Goal: Find specific page/section: Find specific page/section

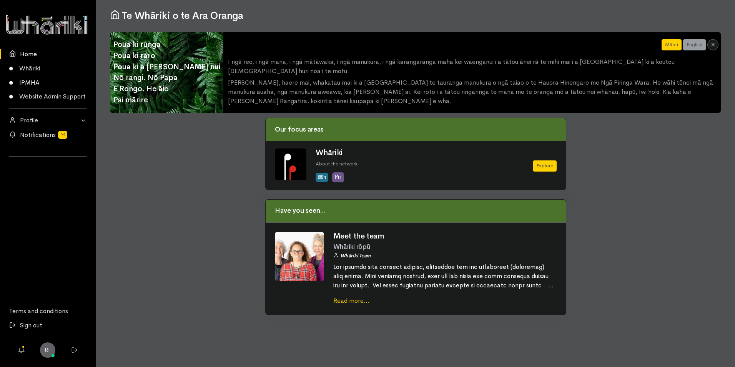
click at [33, 79] on link "IPMHA" at bounding box center [48, 82] width 96 height 14
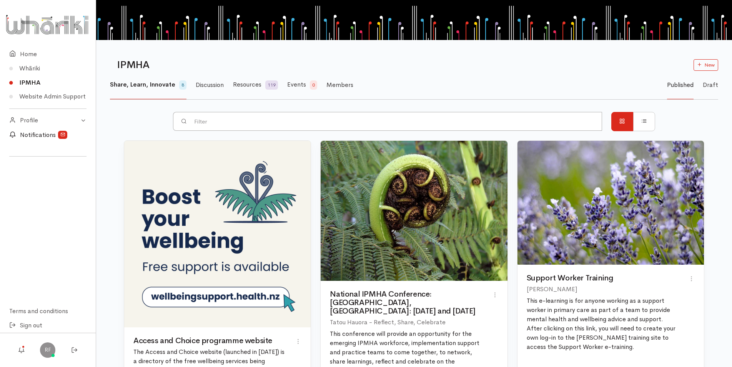
click at [51, 134] on link "Notifications" at bounding box center [48, 135] width 96 height 14
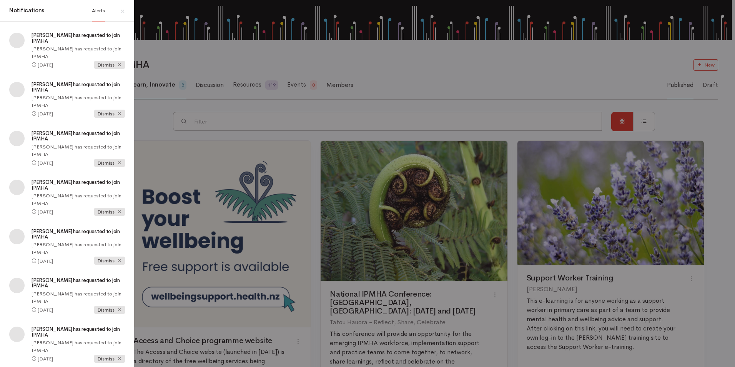
click at [151, 109] on div "Notifications Alerts × Deb Stringer has requested to join IPMHA one month ago D…" at bounding box center [367, 183] width 735 height 367
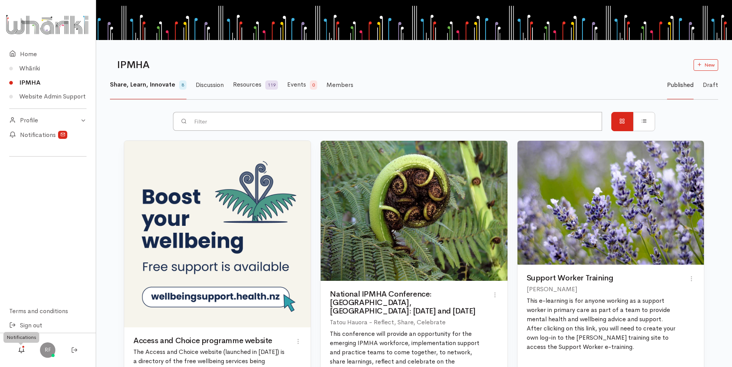
click at [20, 347] on icon at bounding box center [21, 350] width 10 height 10
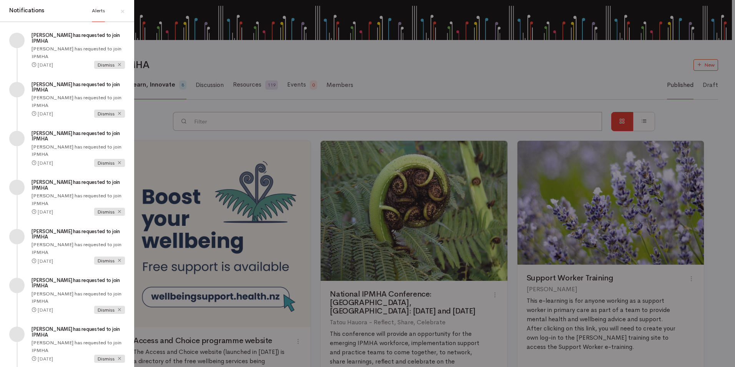
click at [20, 347] on div at bounding box center [17, 344] width 25 height 37
click at [145, 104] on div "Notifications Alerts × Deb Stringer has requested to join IPMHA one month ago D…" at bounding box center [367, 183] width 735 height 367
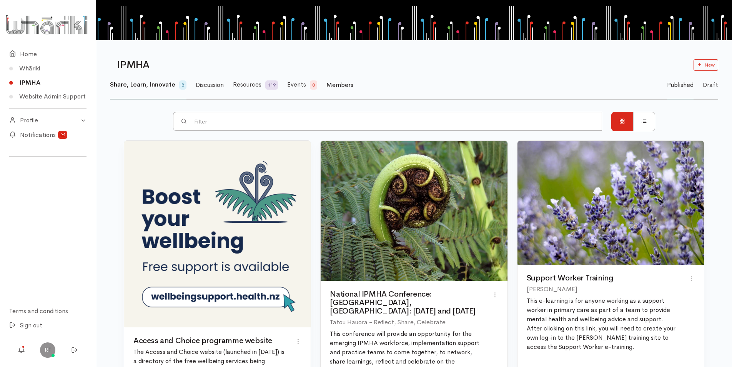
click at [329, 84] on span "Members" at bounding box center [339, 85] width 27 height 8
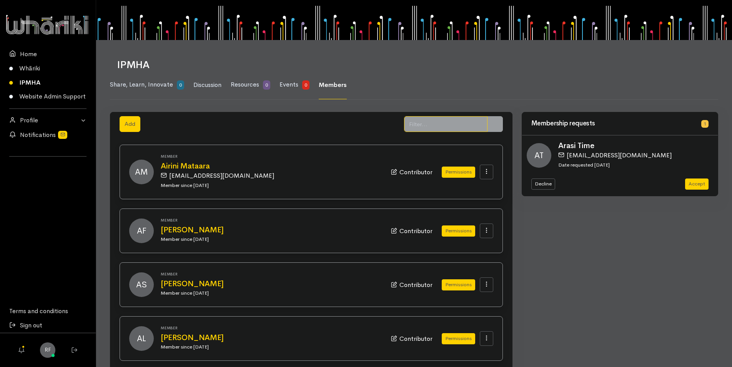
click at [440, 123] on input "text" at bounding box center [445, 124] width 83 height 16
type input "marama"
